Goal: Contribute content

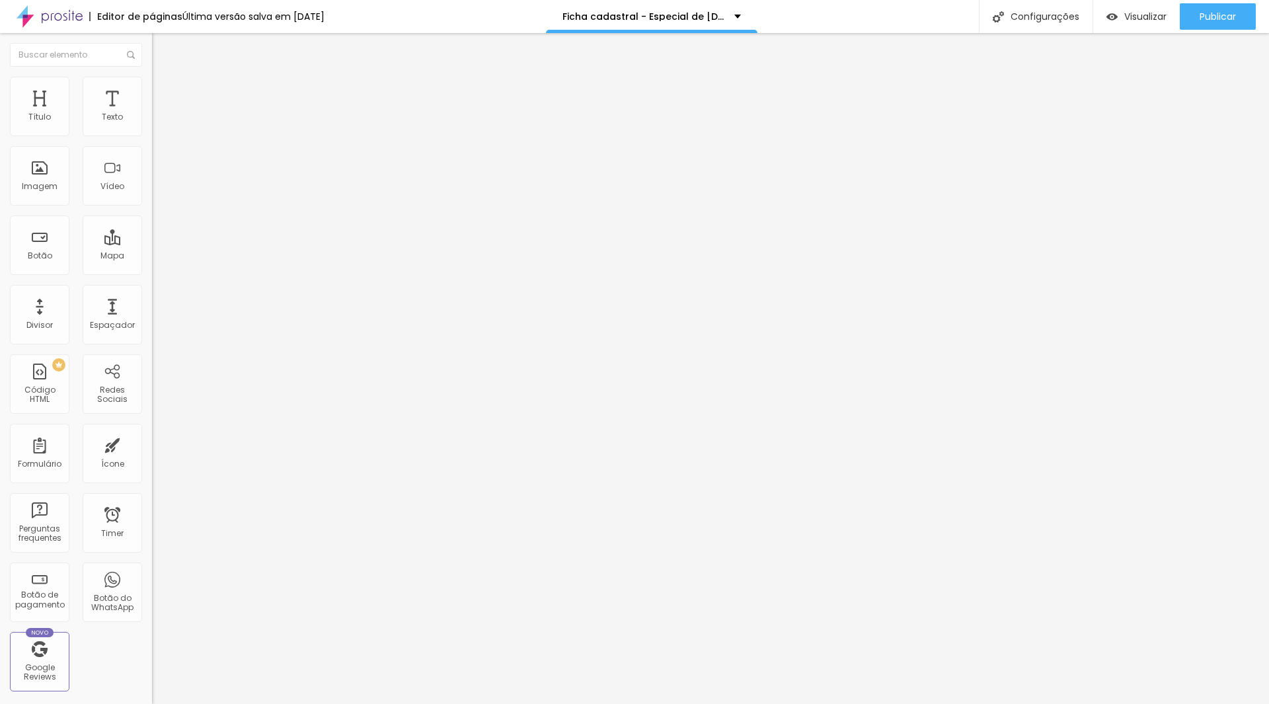
click at [152, 133] on img at bounding box center [156, 137] width 8 height 8
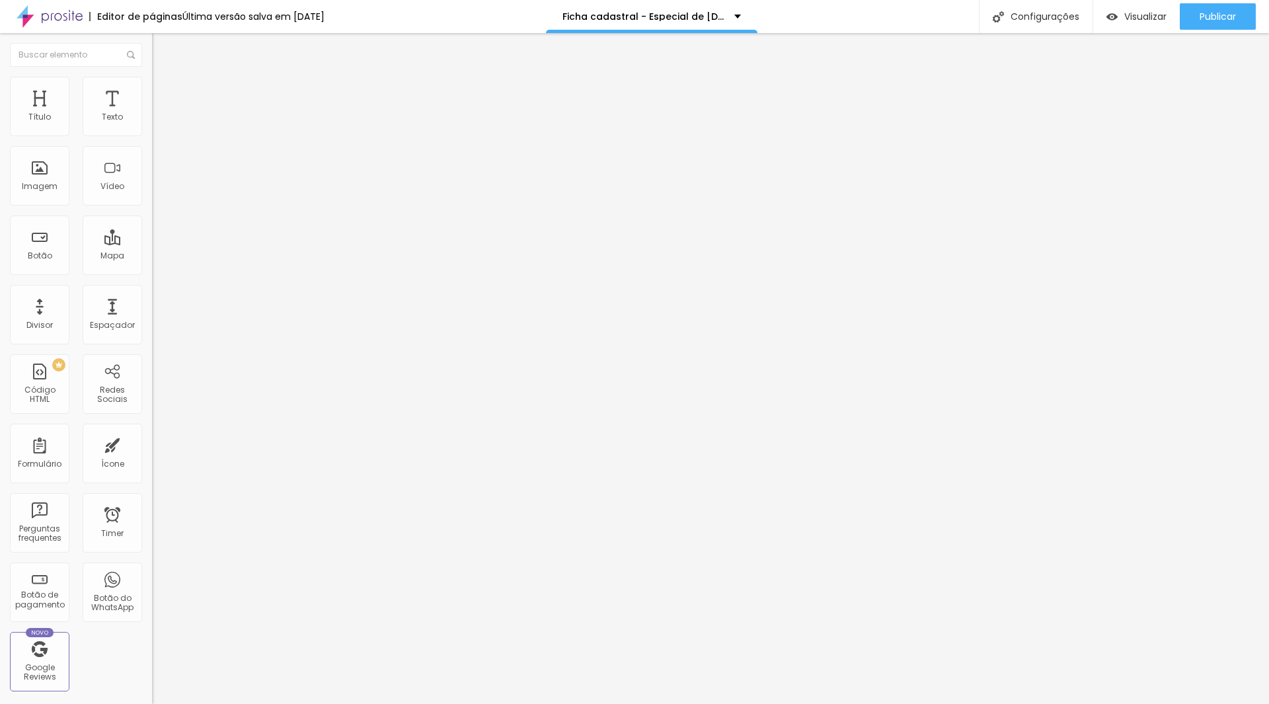
click at [1206, 11] on span "Publicar" at bounding box center [1217, 16] width 36 height 11
click at [1235, 19] on button "Publicar" at bounding box center [1217, 16] width 76 height 26
